Goal: Task Accomplishment & Management: Manage account settings

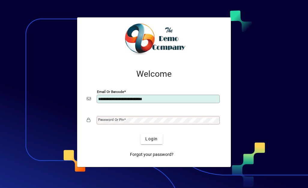
type input "**********"
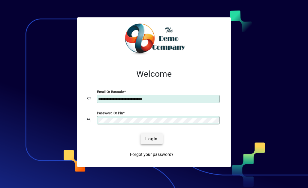
click at [153, 140] on span "Login" at bounding box center [151, 139] width 12 height 6
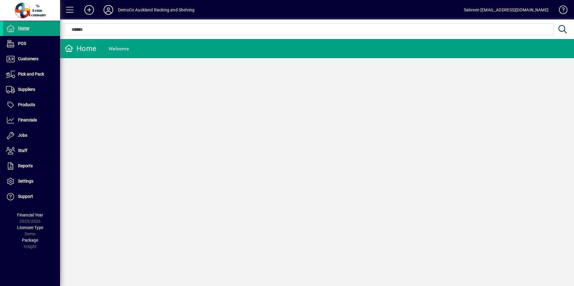
click at [111, 9] on icon at bounding box center [108, 10] width 12 height 10
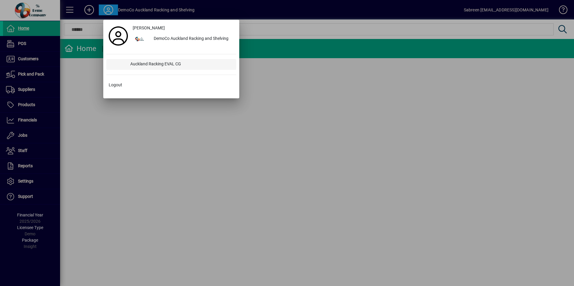
click at [149, 65] on div "Auckland Racking EVAL CG" at bounding box center [181, 64] width 111 height 11
